Goal: Find contact information: Find contact information

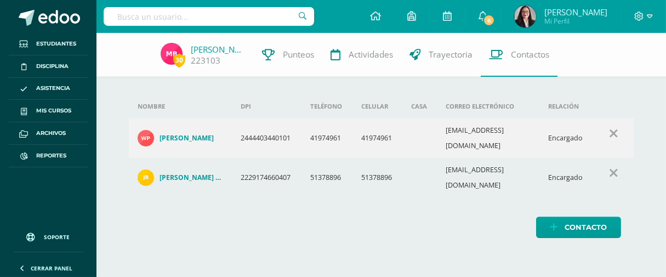
click at [214, 10] on input "text" at bounding box center [209, 16] width 211 height 19
type input "[PERSON_NAME]"
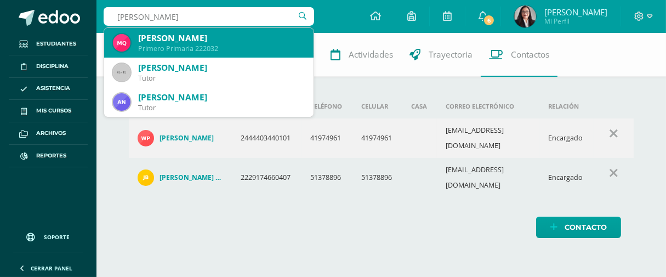
click at [223, 42] on div "[PERSON_NAME]" at bounding box center [221, 38] width 167 height 12
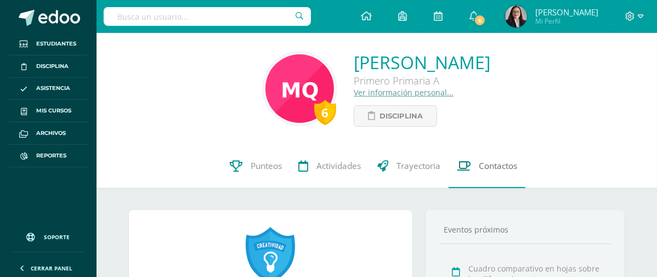
click at [493, 169] on span "Contactos" at bounding box center [498, 166] width 38 height 12
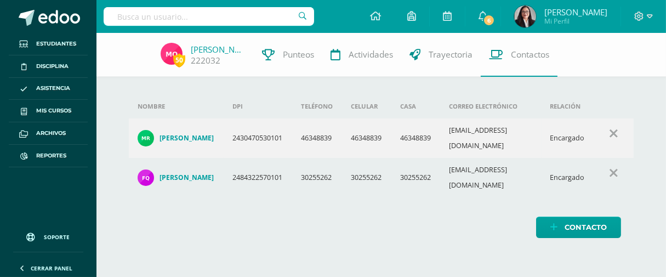
click at [198, 20] on input "text" at bounding box center [209, 16] width 211 height 19
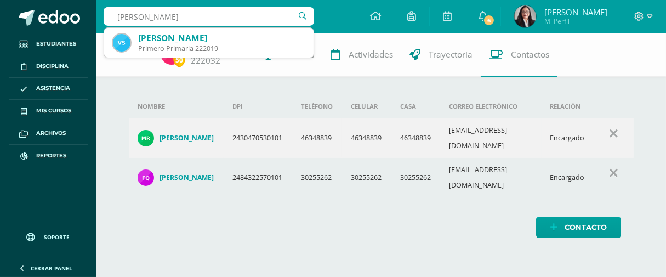
type input "[PERSON_NAME]"
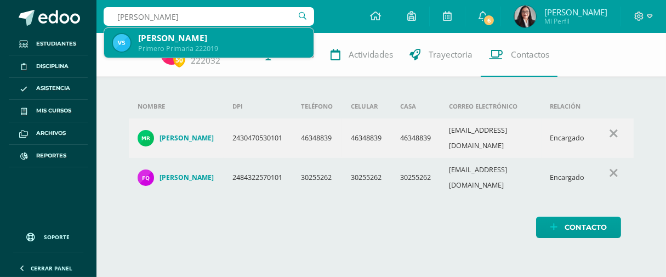
click at [203, 42] on div "[PERSON_NAME]" at bounding box center [221, 38] width 167 height 12
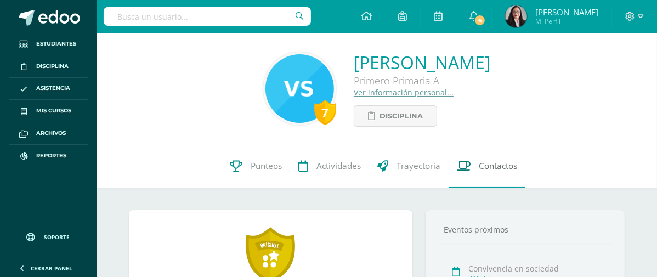
click at [504, 167] on span "Contactos" at bounding box center [498, 166] width 38 height 12
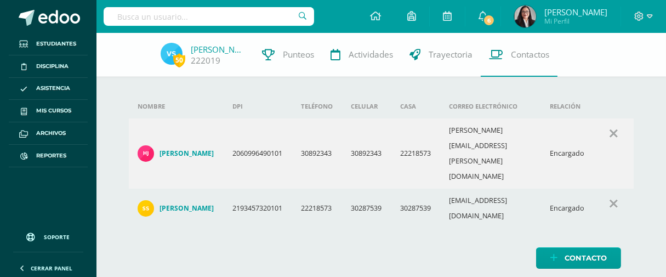
click at [437, 225] on div "Nombre DPI Teléfono Celular Casa Correo electrónico Relación [PERSON_NAME] 2060…" at bounding box center [381, 162] width 540 height 258
